Goal: Obtain resource: Obtain resource

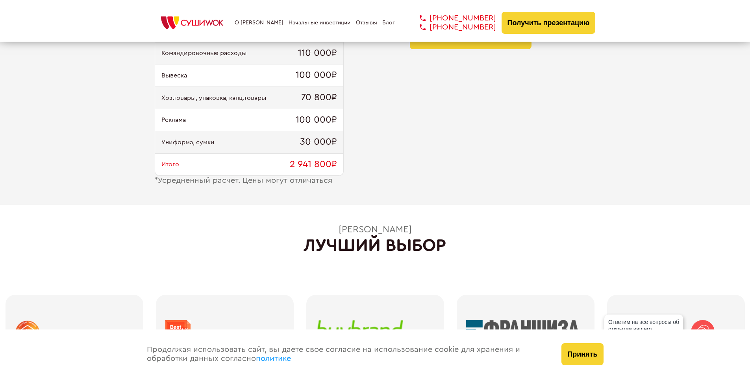
scroll to position [787, 0]
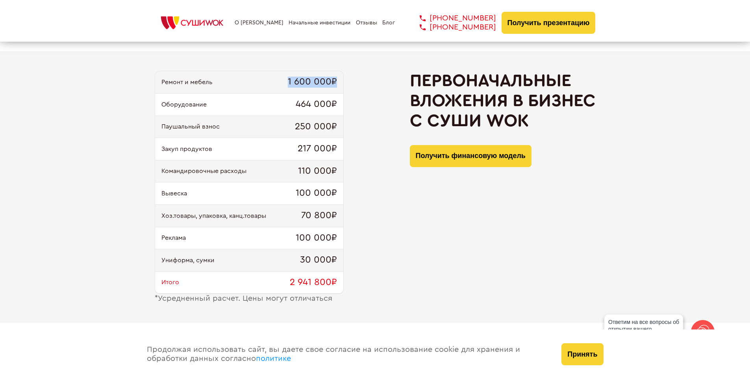
drag, startPoint x: 289, startPoint y: 84, endPoint x: 341, endPoint y: 84, distance: 51.5
click at [341, 84] on div "Ремонт и мебель 1 600 000₽" at bounding box center [249, 82] width 188 height 22
click at [316, 107] on span "464 000₽" at bounding box center [316, 104] width 41 height 11
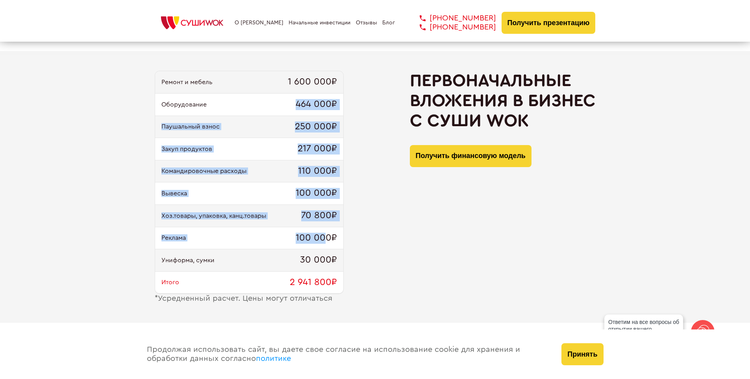
drag, startPoint x: 297, startPoint y: 103, endPoint x: 325, endPoint y: 244, distance: 142.8
click at [325, 244] on div "Ремонт и мебель 1 600 000₽ Оборудование 464 000₽ Паушальный взнос 250 000₽ Заку…" at bounding box center [249, 183] width 189 height 224
click at [320, 147] on span "217 000₽" at bounding box center [316, 149] width 39 height 11
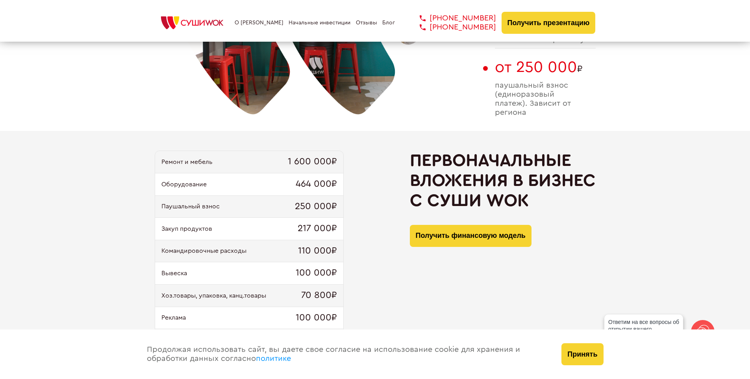
scroll to position [630, 0]
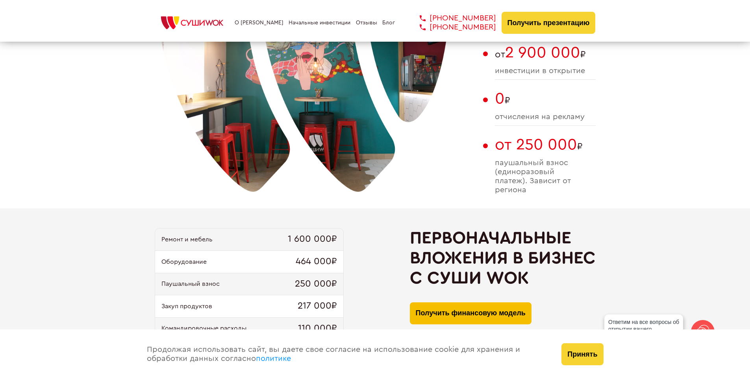
click at [430, 316] on button "Получить финансовую модель" at bounding box center [471, 314] width 122 height 22
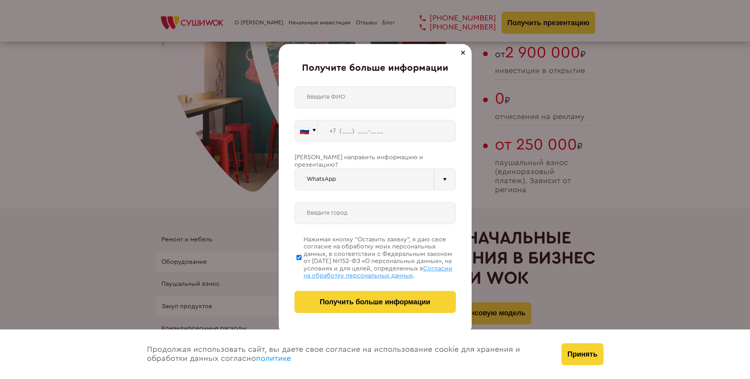
click at [375, 115] on div "🇷🇺 🇹🇷 🇧🇾 🇰🇬 🇰🇿 🇦🇿 🇦🇲 🇬🇪 🇷🇺 Vider" at bounding box center [374, 199] width 161 height 227
click at [375, 106] on input "text" at bounding box center [374, 97] width 161 height 22
drag, startPoint x: 366, startPoint y: 94, endPoint x: 277, endPoint y: 96, distance: 88.5
click at [277, 96] on div "Получите больше информации Михайлова 🇷🇺 🇹🇷 🇧🇾 🇰🇬 🇰🇿 🇦🇿 🇦🇲 🇷🇺" at bounding box center [375, 189] width 750 height 379
type input "Михайлова"
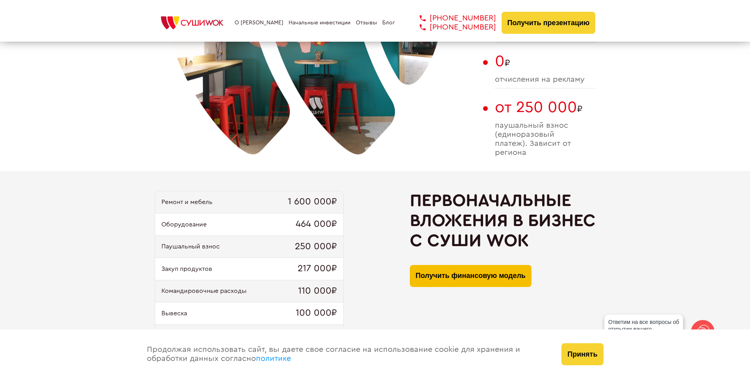
scroll to position [708, 0]
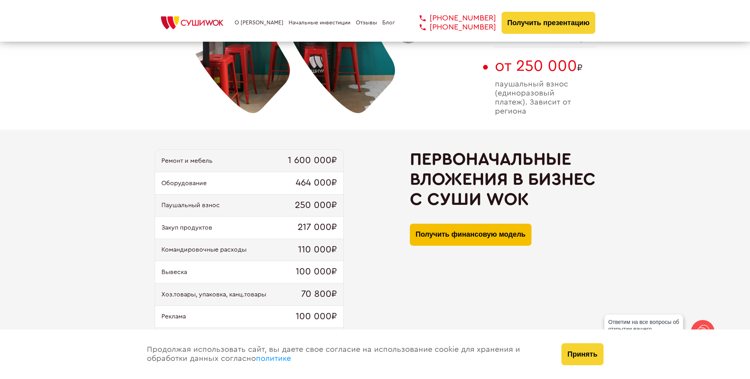
click at [457, 227] on button "Получить финансовую модель" at bounding box center [471, 235] width 122 height 22
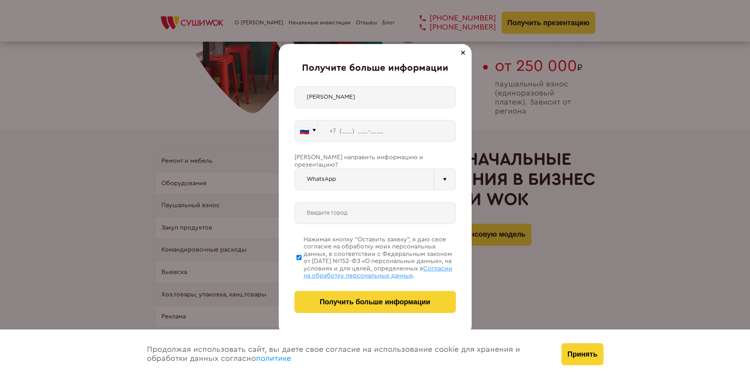
drag, startPoint x: 391, startPoint y: 92, endPoint x: 385, endPoint y: 105, distance: 13.7
click at [391, 92] on input "Михайлова" at bounding box center [374, 97] width 161 height 22
drag, startPoint x: 321, startPoint y: 100, endPoint x: 277, endPoint y: 96, distance: 44.6
click at [278, 97] on div "Получите больше информации Михайлова 🇷🇺 🇹🇷 🇧🇾 🇰🇬 🇰🇿 🇦🇿 🇦🇲 🇷🇺" at bounding box center [375, 189] width 750 height 379
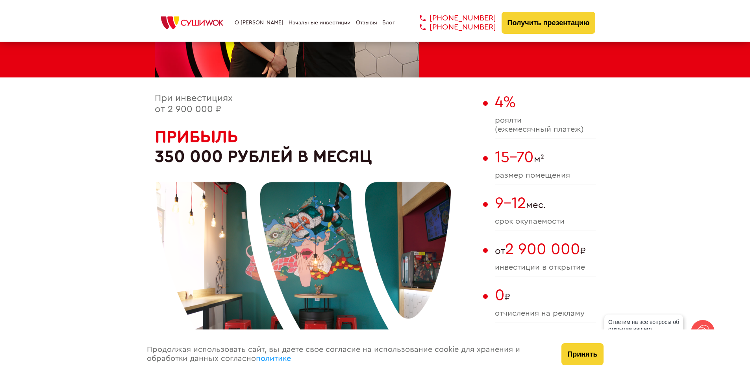
scroll to position [275, 0]
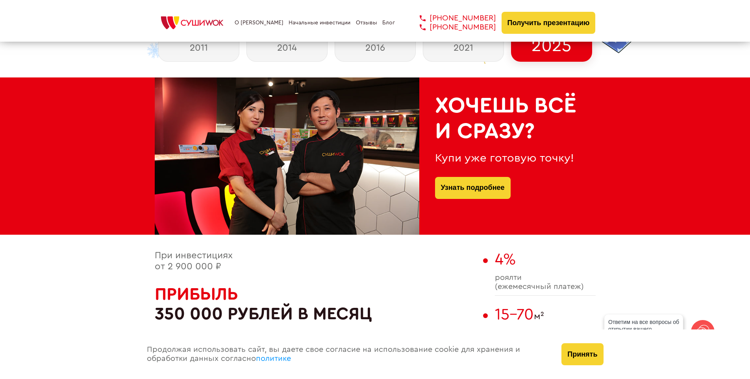
click at [364, 24] on link "Отзывы" at bounding box center [366, 23] width 21 height 6
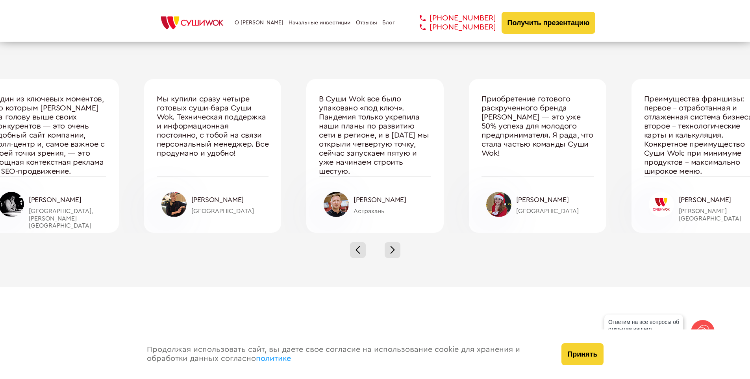
click at [310, 23] on link "Начальные инвестиции" at bounding box center [319, 23] width 62 height 6
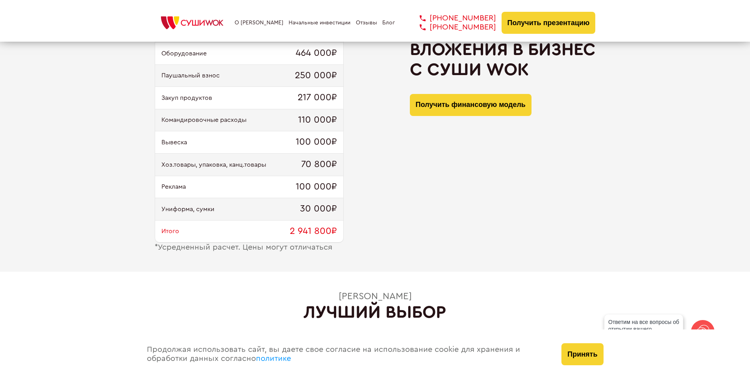
click at [247, 25] on link "О [PERSON_NAME]" at bounding box center [259, 23] width 49 height 6
